Goal: Information Seeking & Learning: Compare options

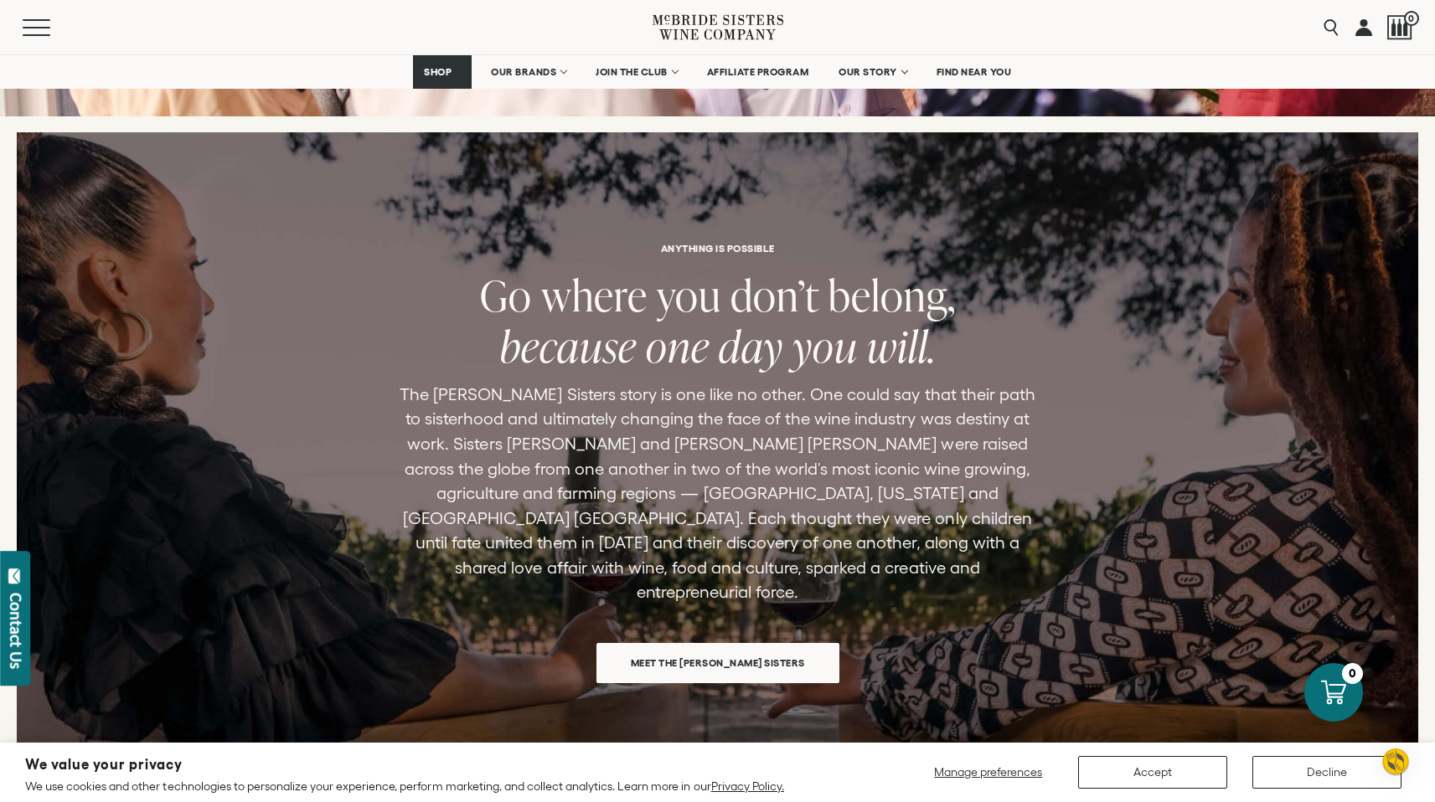
scroll to position [1675, 0]
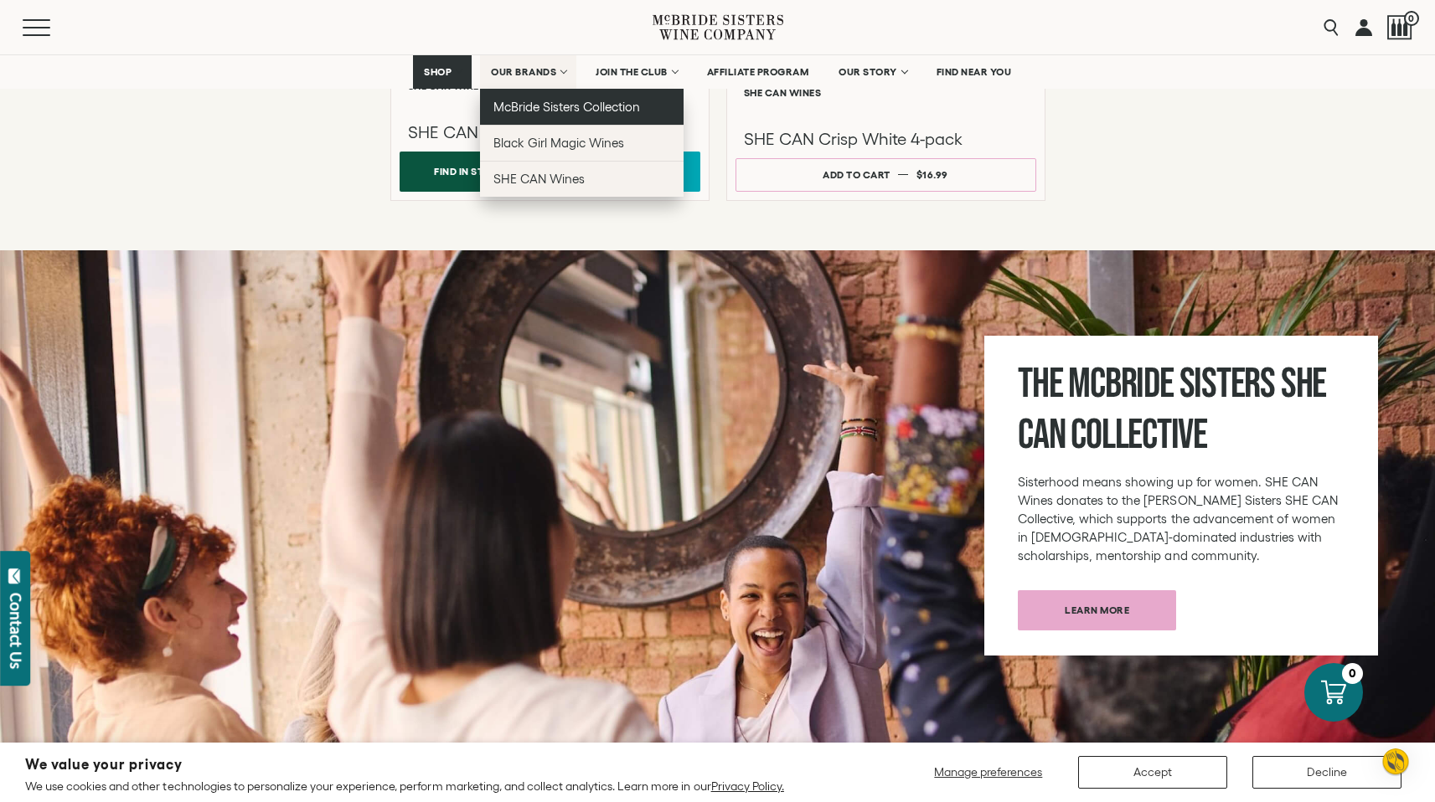
click at [548, 115] on link "McBride Sisters Collection" at bounding box center [582, 107] width 204 height 36
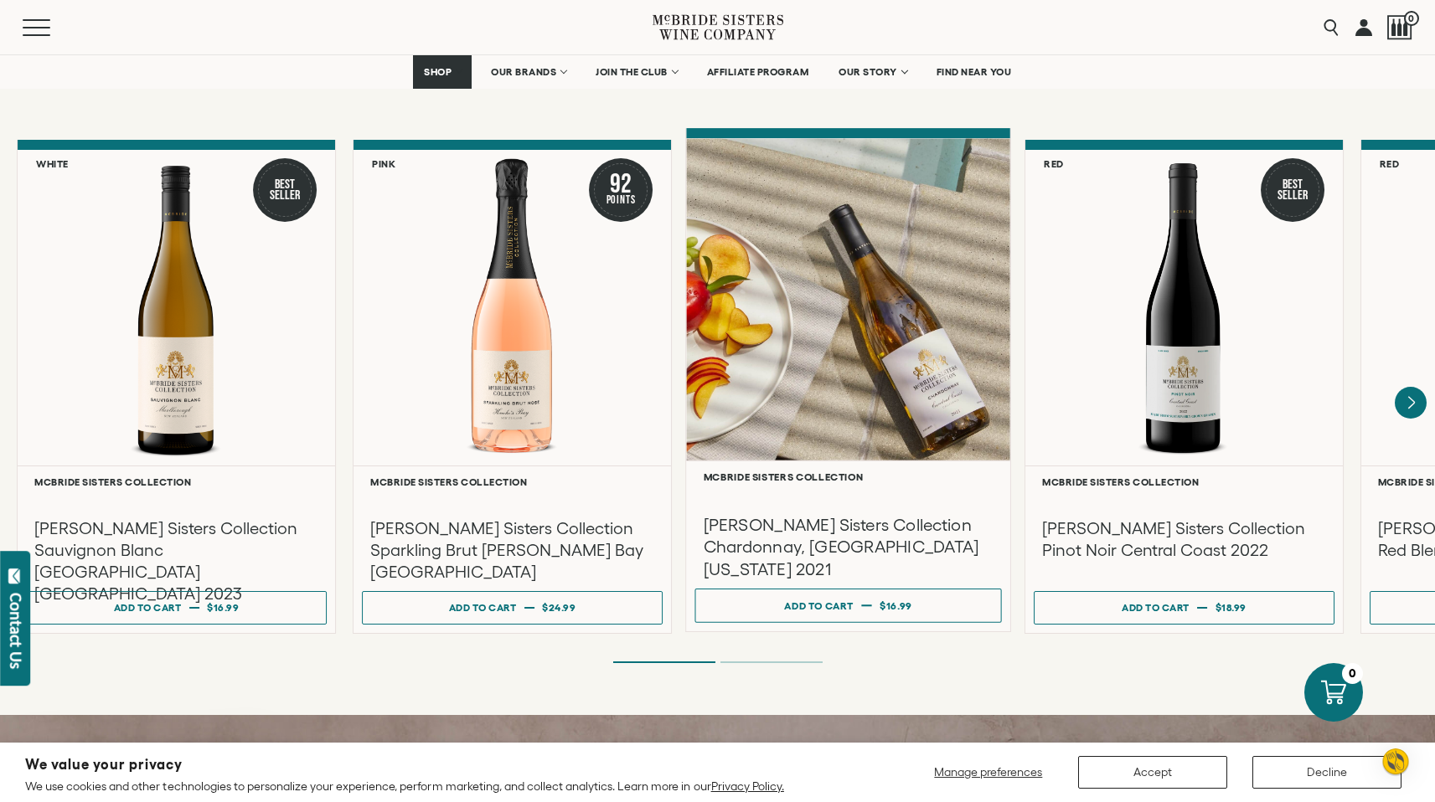
scroll to position [1380, 0]
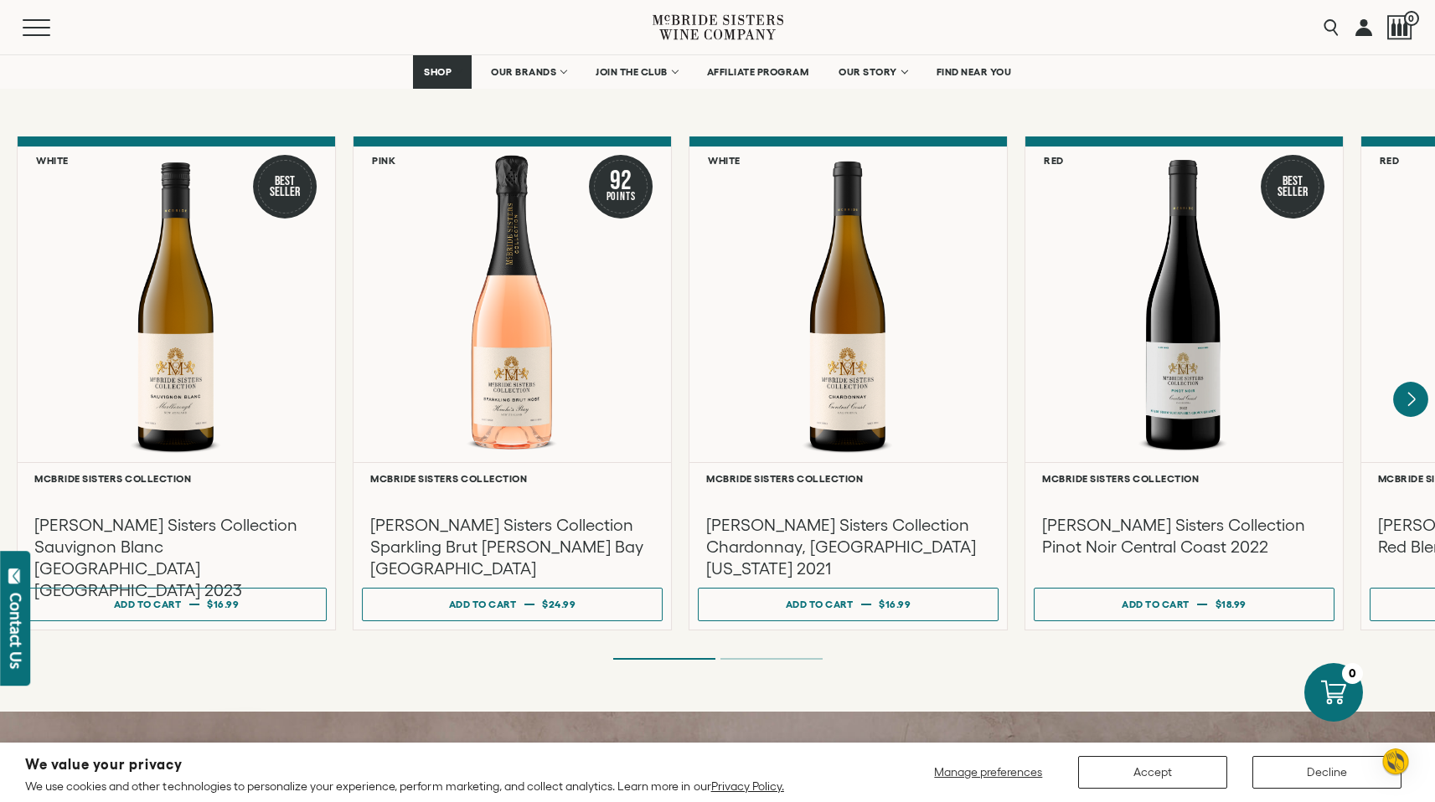
click at [1416, 382] on icon "Next" at bounding box center [1410, 399] width 35 height 35
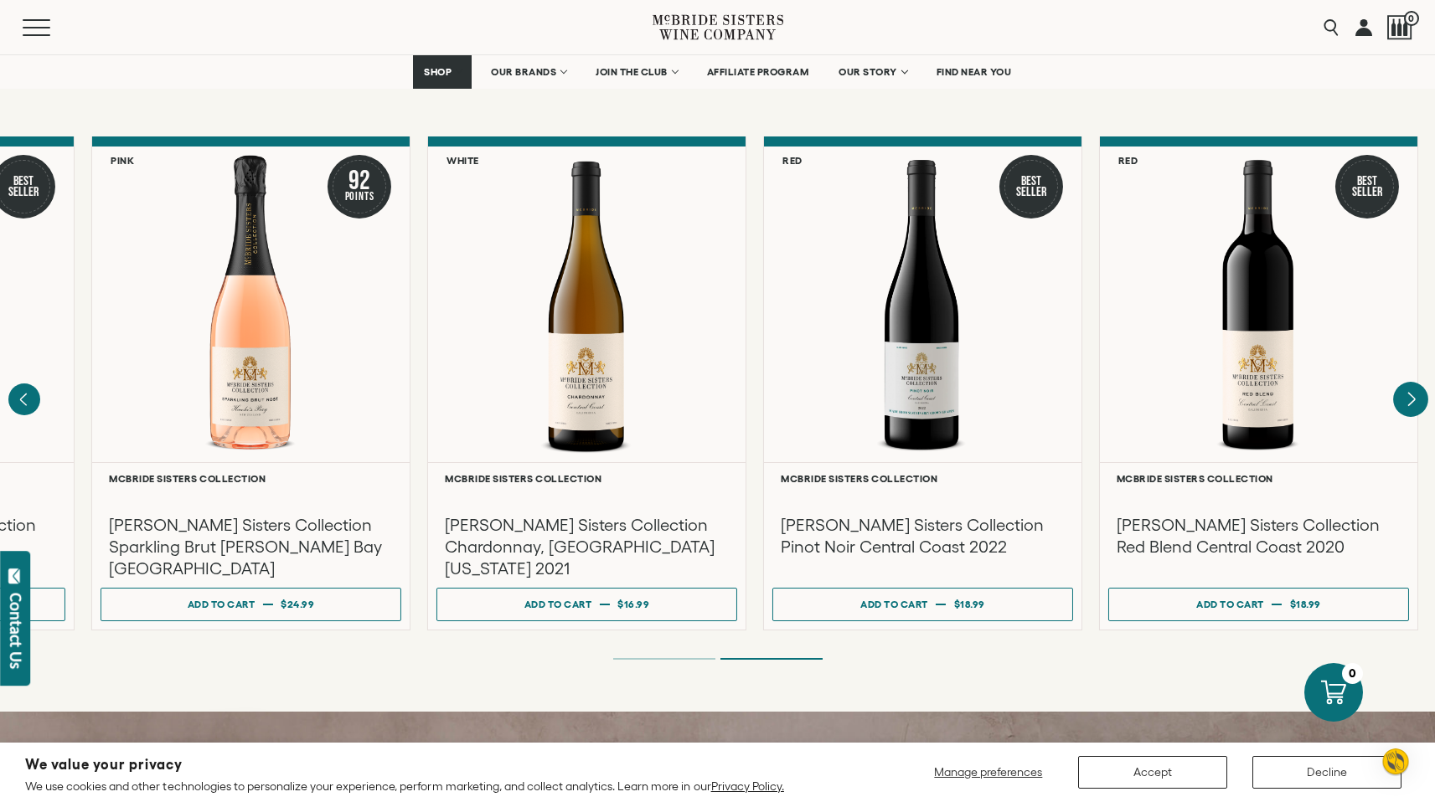
click at [0, 0] on div at bounding box center [0, 0] width 0 height 0
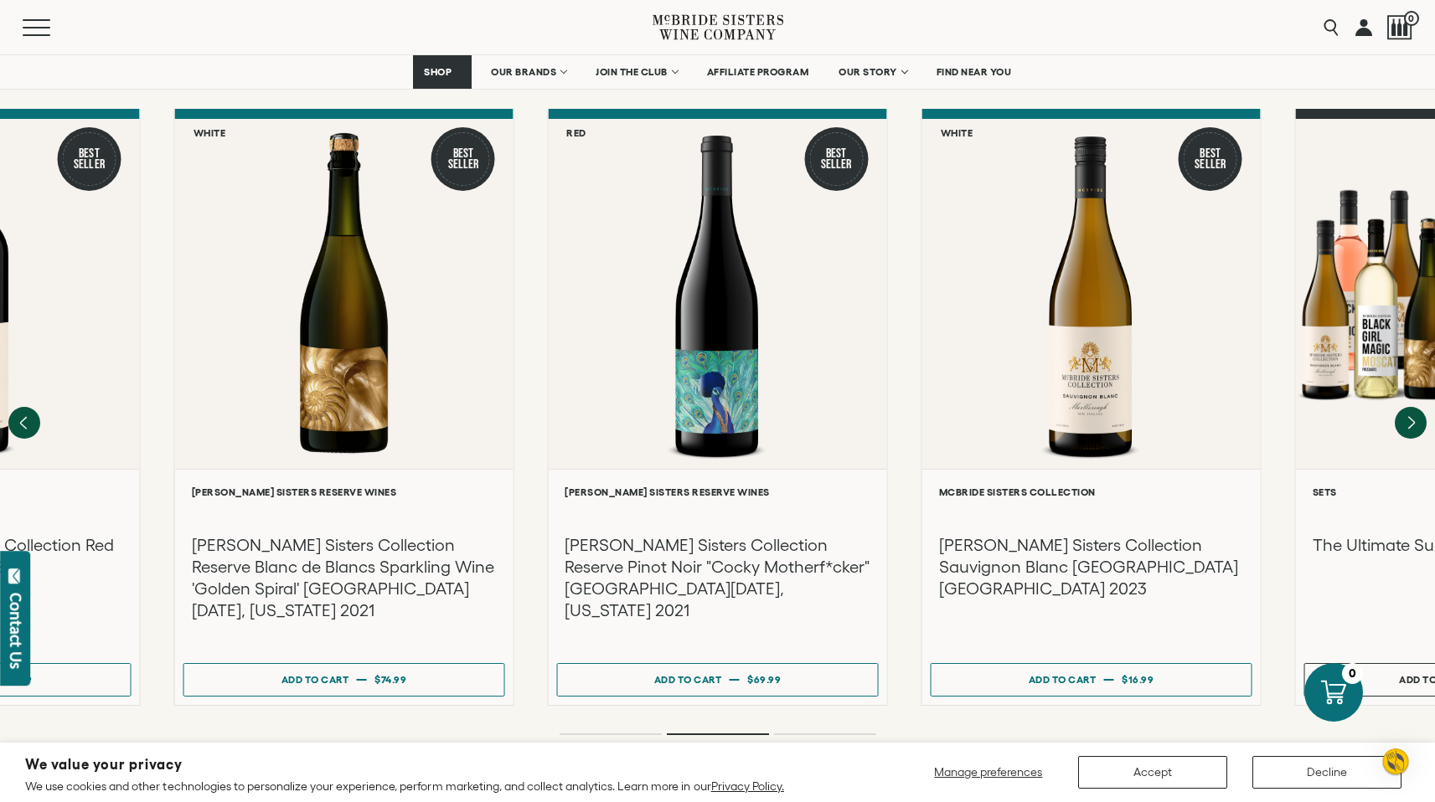
scroll to position [2693, 0]
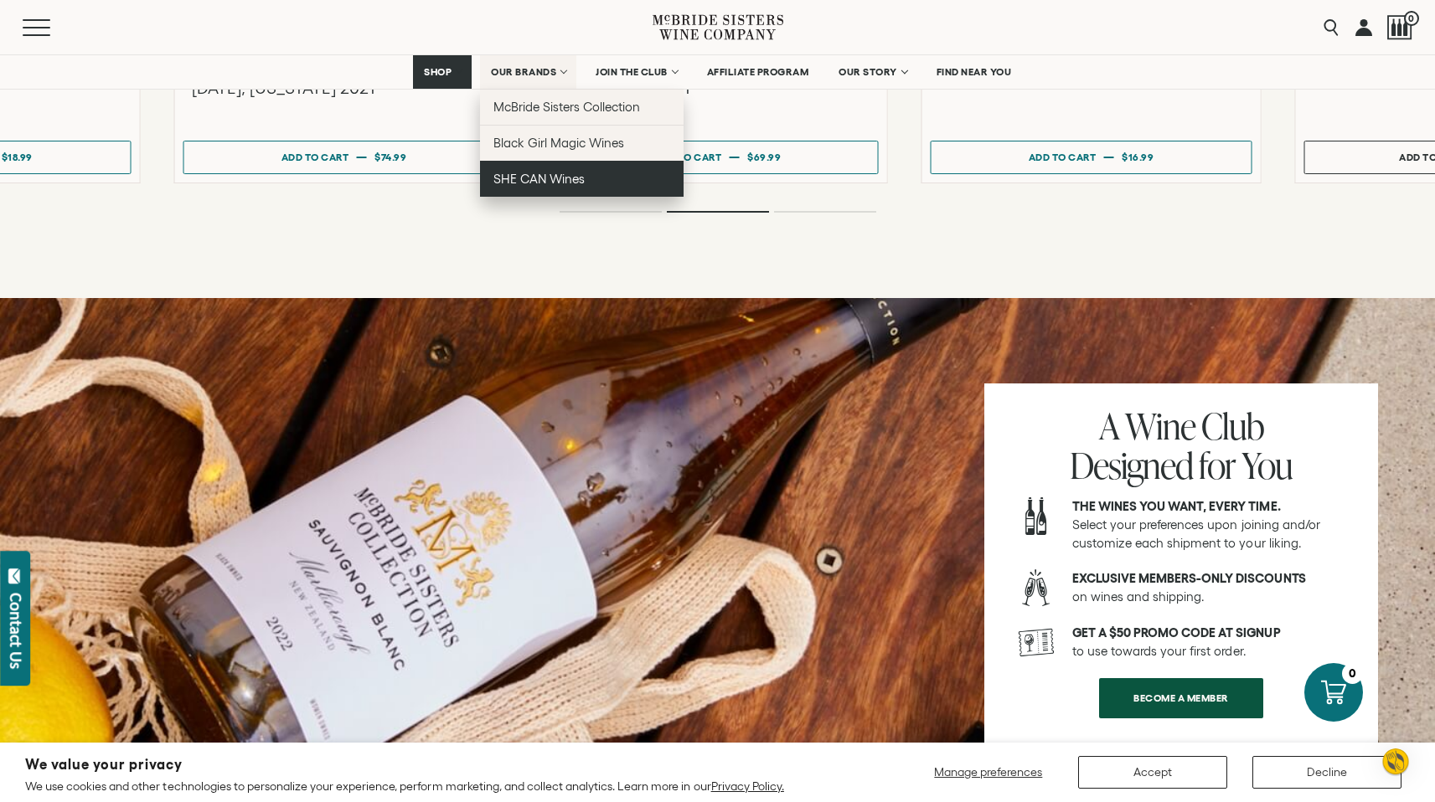
click at [575, 163] on link "SHE CAN Wines" at bounding box center [582, 179] width 204 height 36
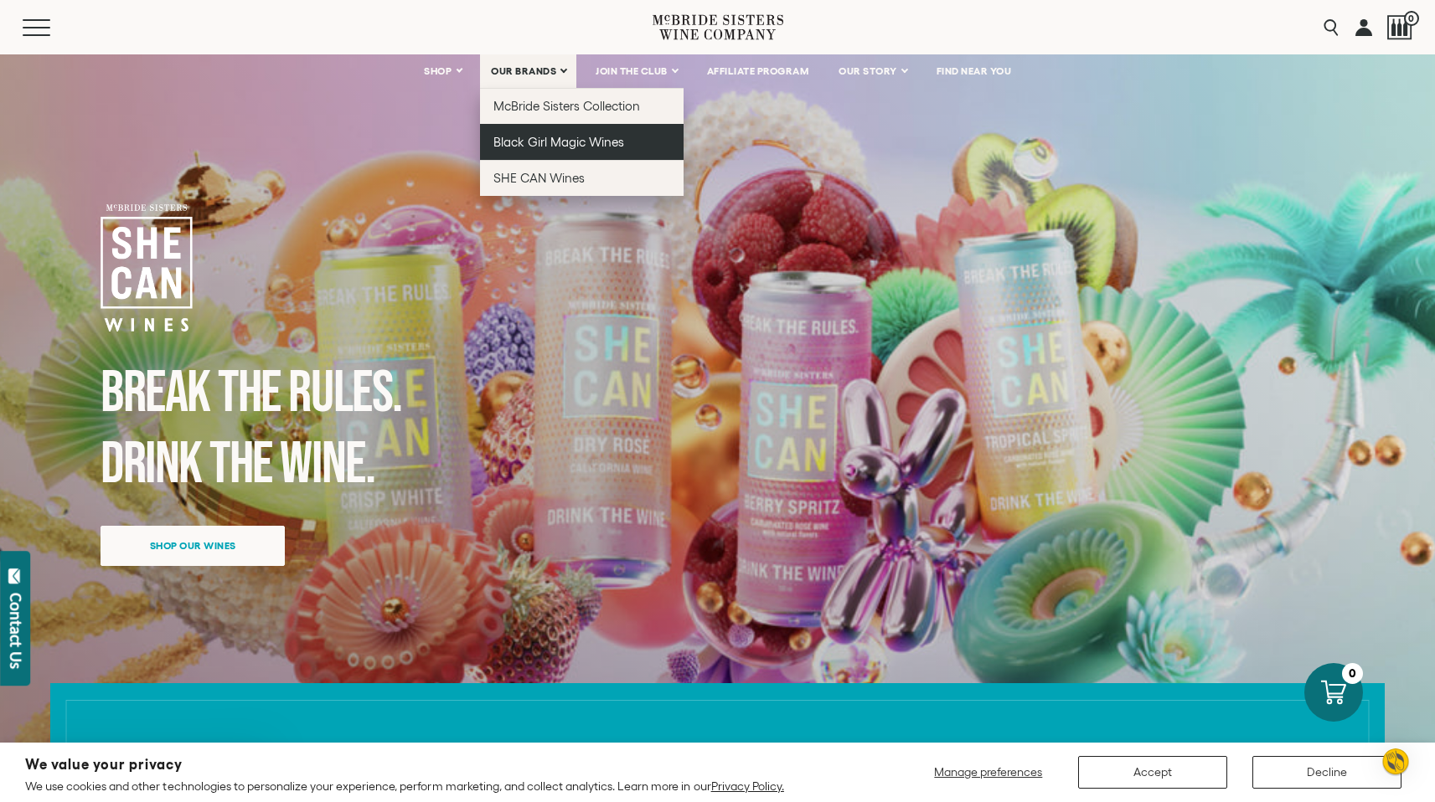
click at [559, 152] on link "Black Girl Magic Wines" at bounding box center [582, 142] width 204 height 36
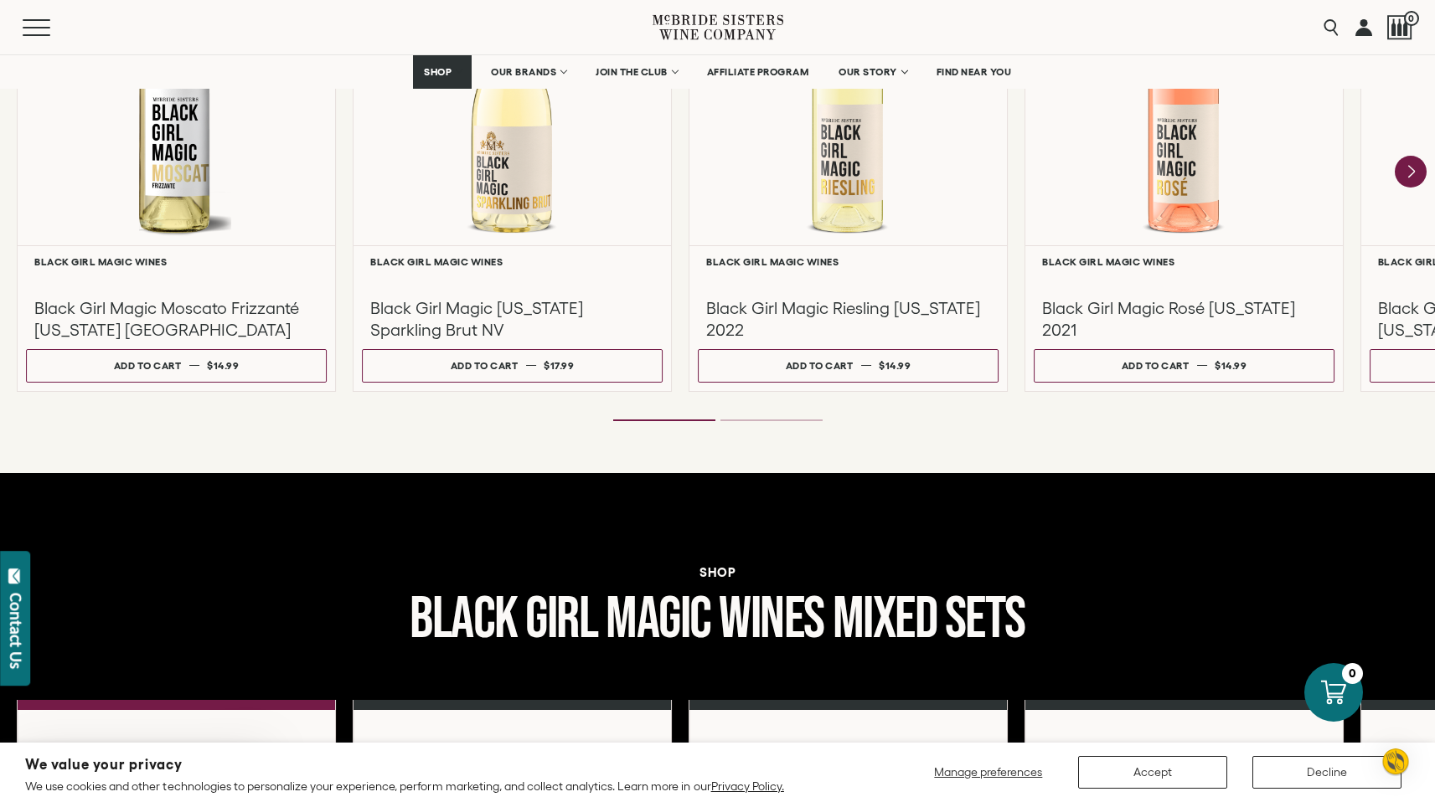
scroll to position [1591, 0]
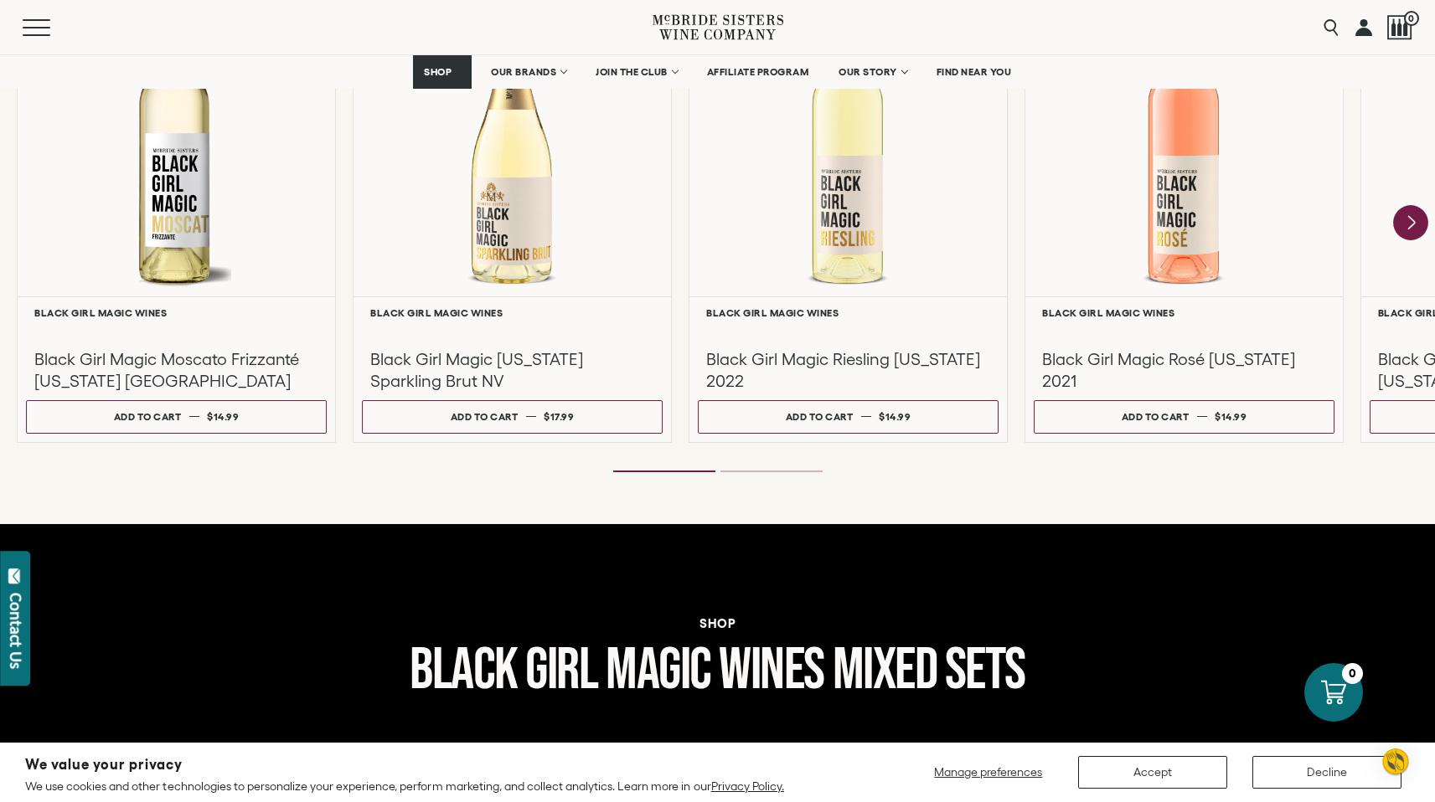
click at [1411, 230] on icon "Next" at bounding box center [1410, 222] width 35 height 35
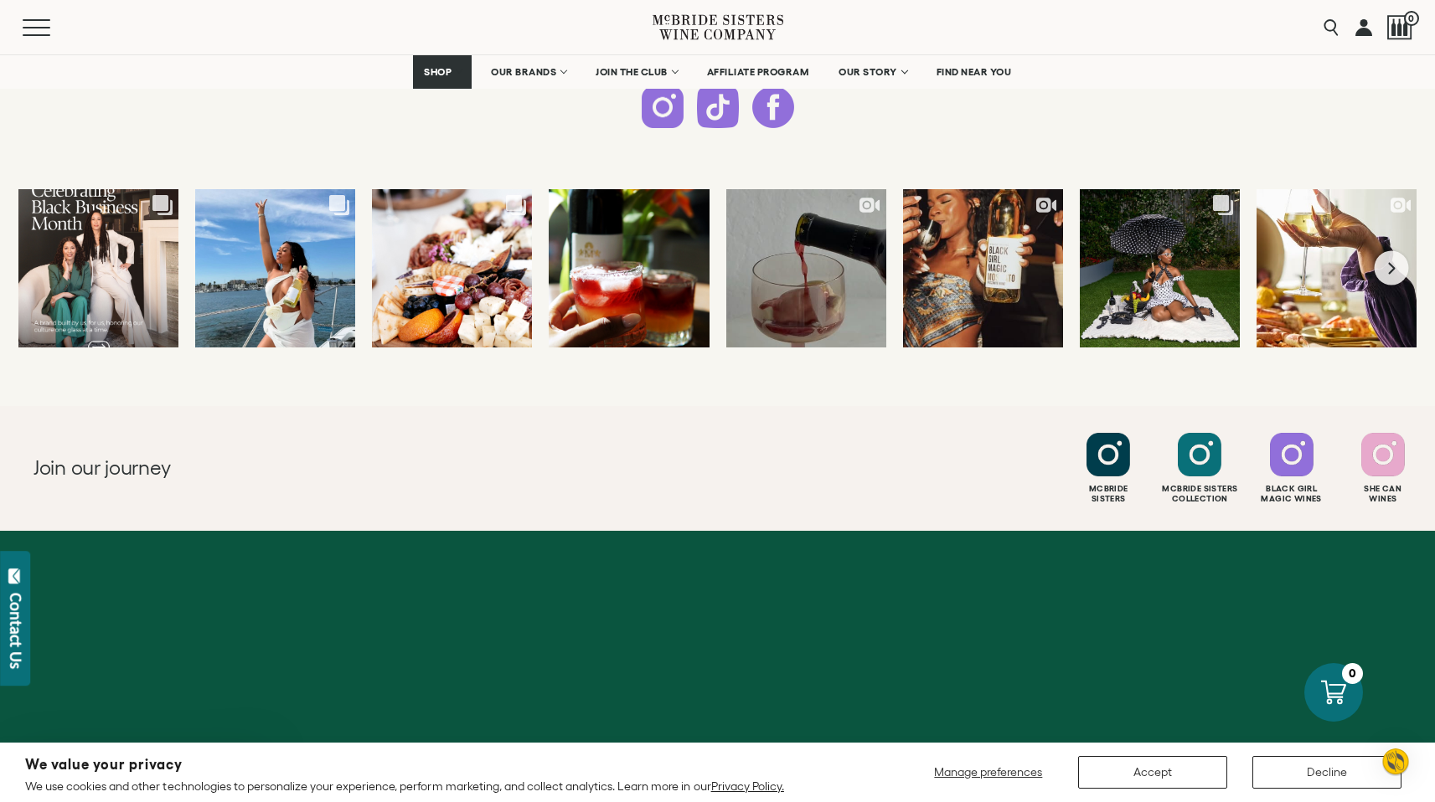
scroll to position [4474, 0]
